Goal: Transaction & Acquisition: Purchase product/service

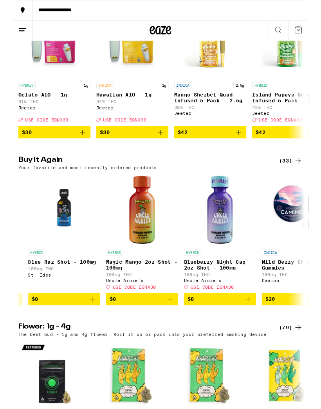
scroll to position [0, 750]
click at [173, 330] on icon "Add to bag" at bounding box center [170, 324] width 9 height 9
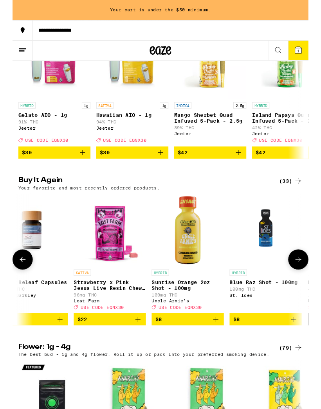
scroll to position [0, 531]
click at [203, 351] on span "$8" at bounding box center [189, 346] width 70 height 9
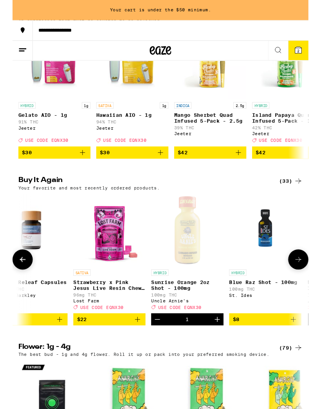
click at [223, 351] on icon "Increment" at bounding box center [221, 346] width 9 height 9
click at [222, 351] on icon "Increment" at bounding box center [221, 346] width 9 height 9
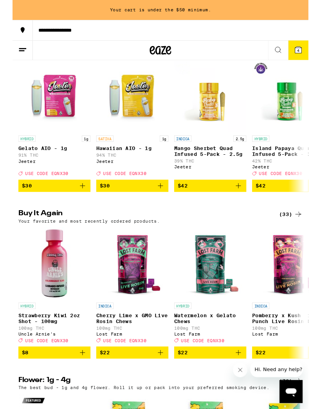
scroll to position [461, 0]
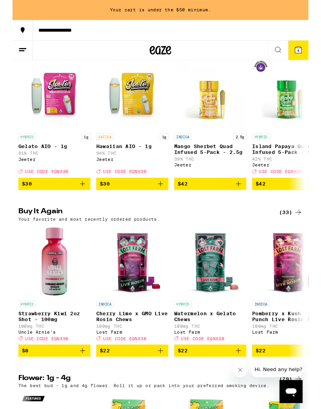
click at [79, 385] on icon "Add to bag" at bounding box center [75, 380] width 9 height 9
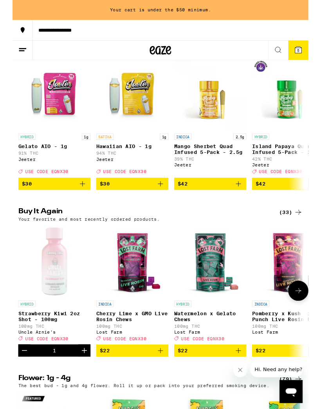
scroll to position [462, 0]
click at [77, 385] on icon "Increment" at bounding box center [77, 380] width 9 height 9
click at [167, 387] on button "$22" at bounding box center [130, 380] width 78 height 13
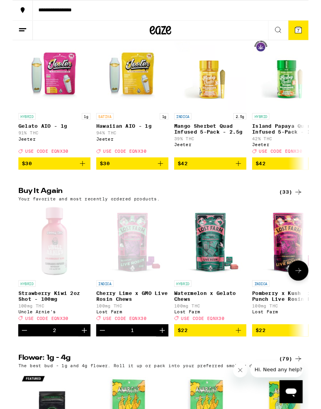
click at [165, 363] on icon "Increment" at bounding box center [162, 358] width 9 height 9
click at [311, 28] on icon at bounding box center [309, 32] width 9 height 9
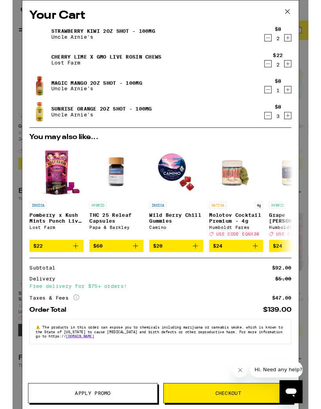
click at [302, 99] on button "Increment" at bounding box center [298, 97] width 8 height 8
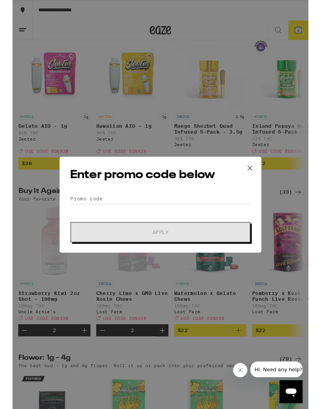
click at [176, 206] on div "Enter promo code below Promo Code Apply" at bounding box center [160, 222] width 219 height 104
click at [167, 409] on div "Enter promo code below Promo Code Apply" at bounding box center [160, 222] width 321 height 444
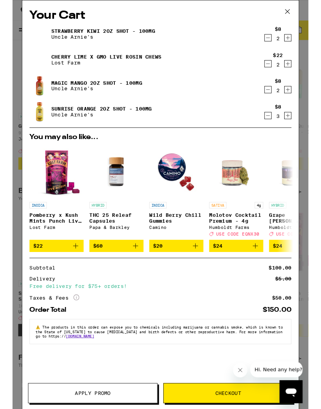
click at [300, 100] on icon "Increment" at bounding box center [298, 97] width 7 height 9
click at [298, 40] on icon "Increment" at bounding box center [298, 40] width 7 height 9
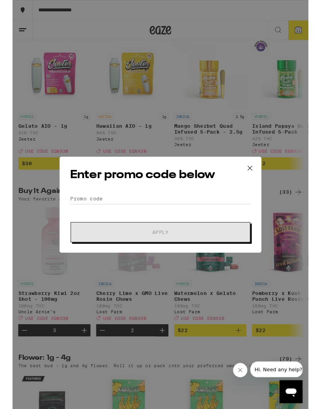
click at [149, 208] on div "Enter promo code below Promo Code Apply" at bounding box center [160, 222] width 219 height 104
click at [154, 207] on div "Enter promo code below Promo Code Apply" at bounding box center [160, 222] width 219 height 104
click at [82, 213] on input "Promo Code" at bounding box center [160, 216] width 196 height 12
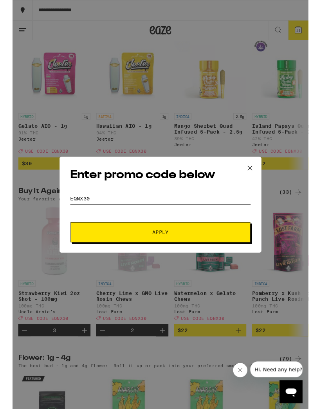
type input "Eqnx30"
click at [203, 251] on span "Apply" at bounding box center [160, 251] width 141 height 5
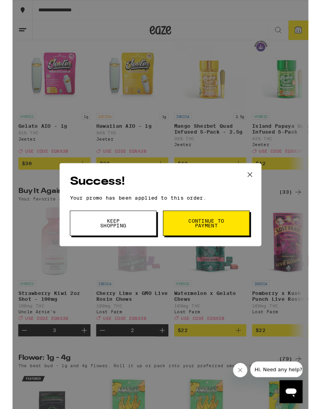
click at [137, 244] on button "Keep Shopping" at bounding box center [109, 242] width 94 height 27
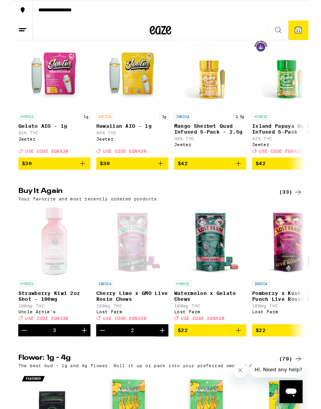
click at [309, 32] on span "11" at bounding box center [309, 33] width 5 height 5
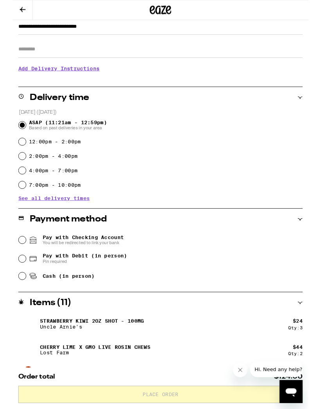
scroll to position [165, 0]
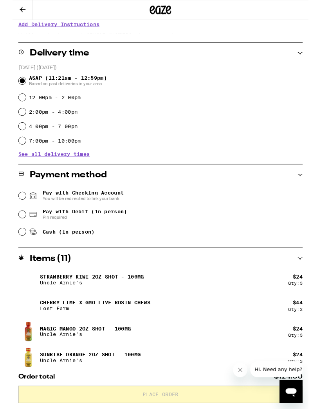
click at [14, 254] on input "Cash (in person)" at bounding box center [11, 252] width 8 height 8
radio input "true"
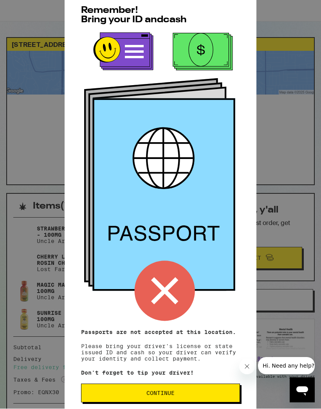
scroll to position [0, 0]
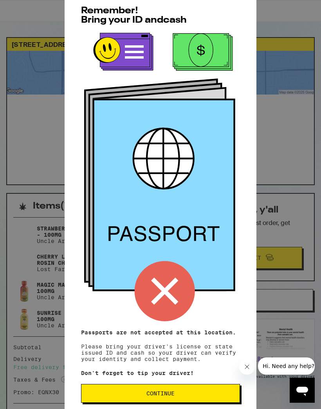
click at [222, 396] on span "Continue" at bounding box center [160, 393] width 145 height 5
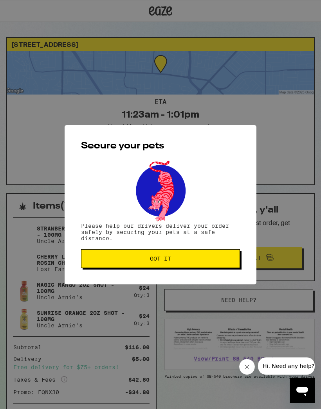
click at [228, 258] on span "Got it" at bounding box center [160, 258] width 145 height 5
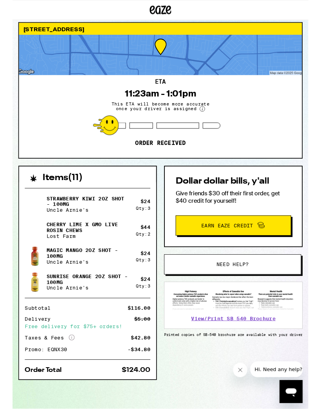
scroll to position [17, 0]
